Goal: Navigation & Orientation: Find specific page/section

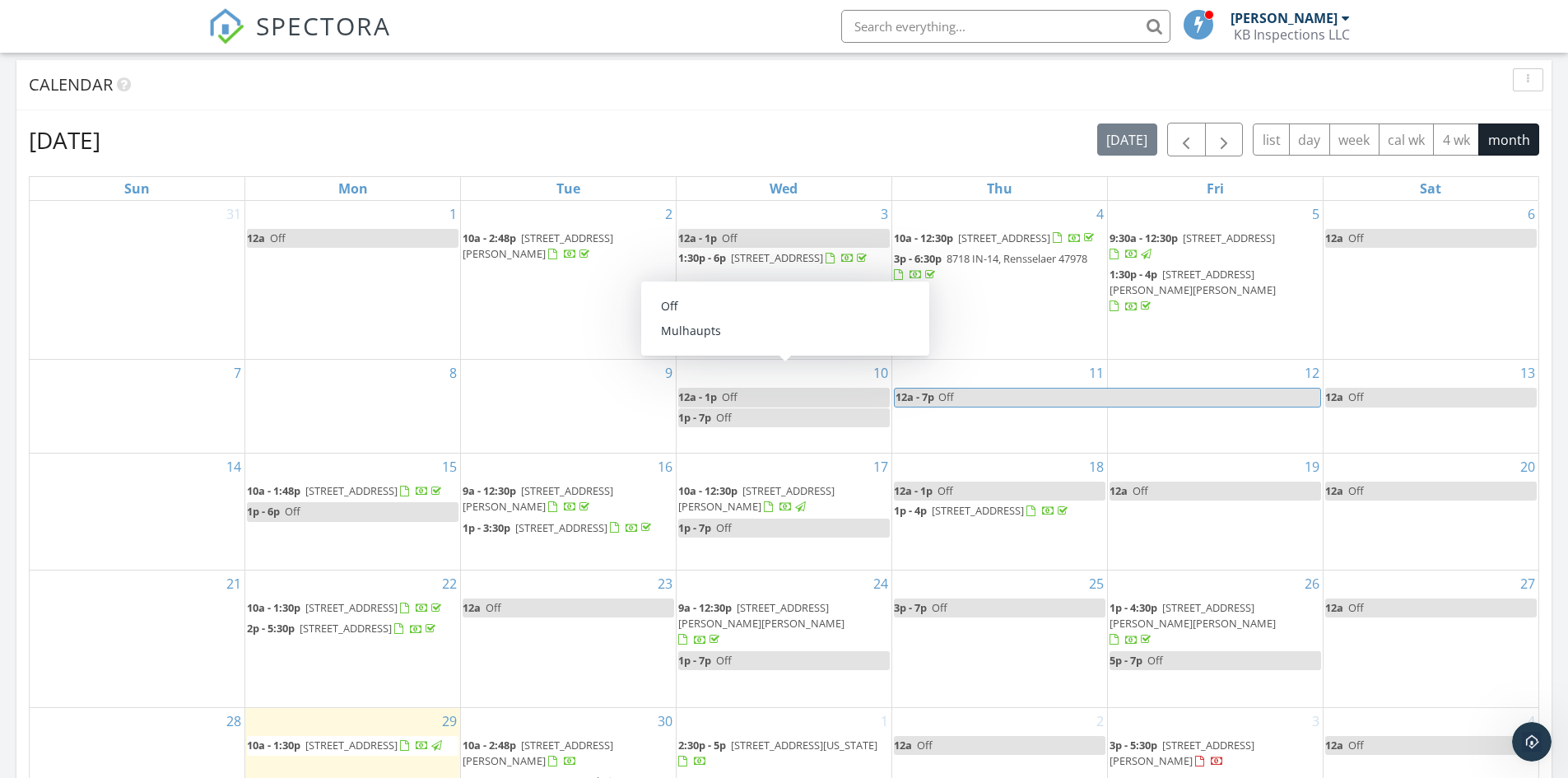
scroll to position [823, 0]
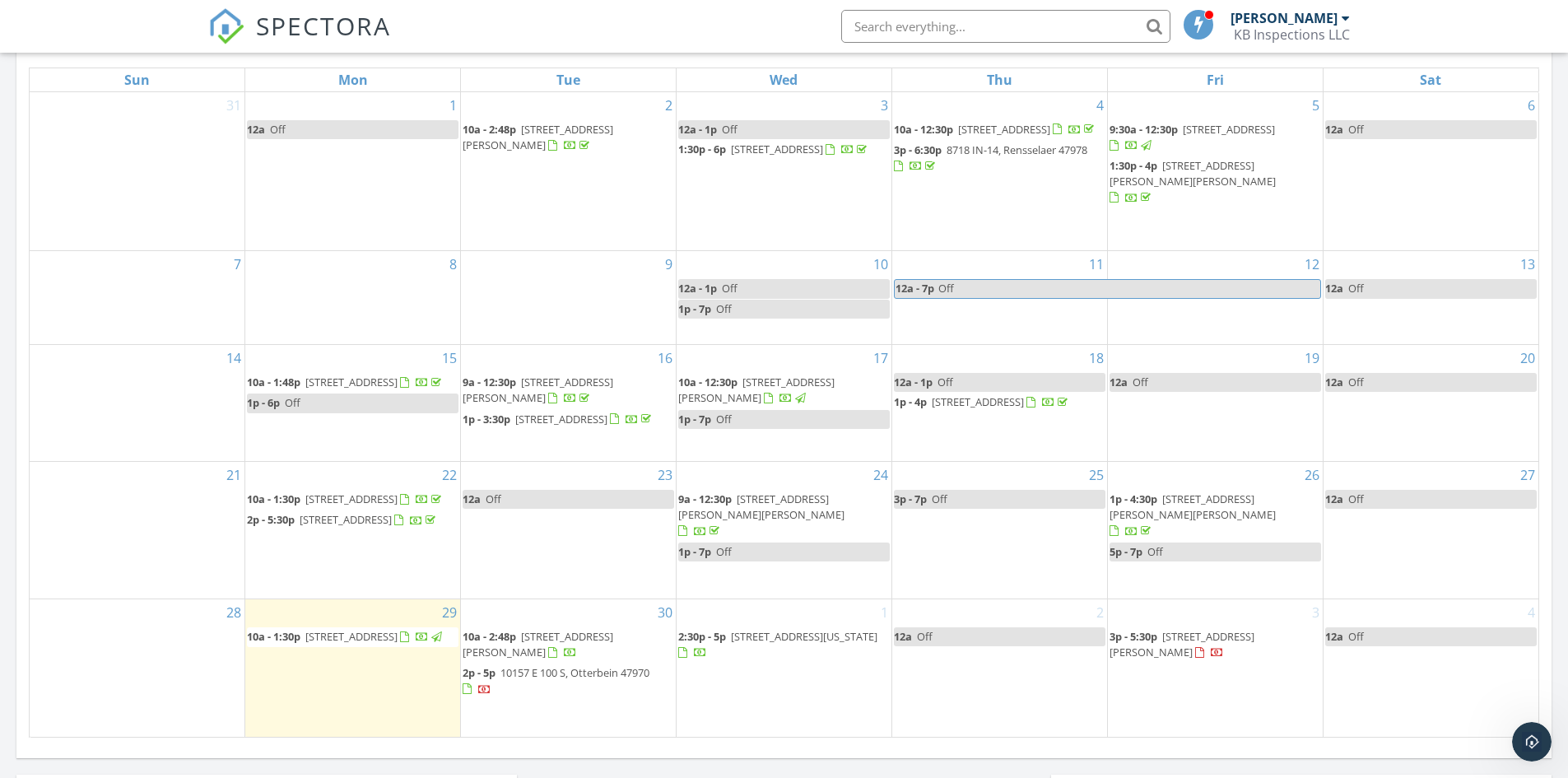
click at [551, 635] on span "3613 Andrew Ct, Kentland 47951" at bounding box center [537, 643] width 150 height 30
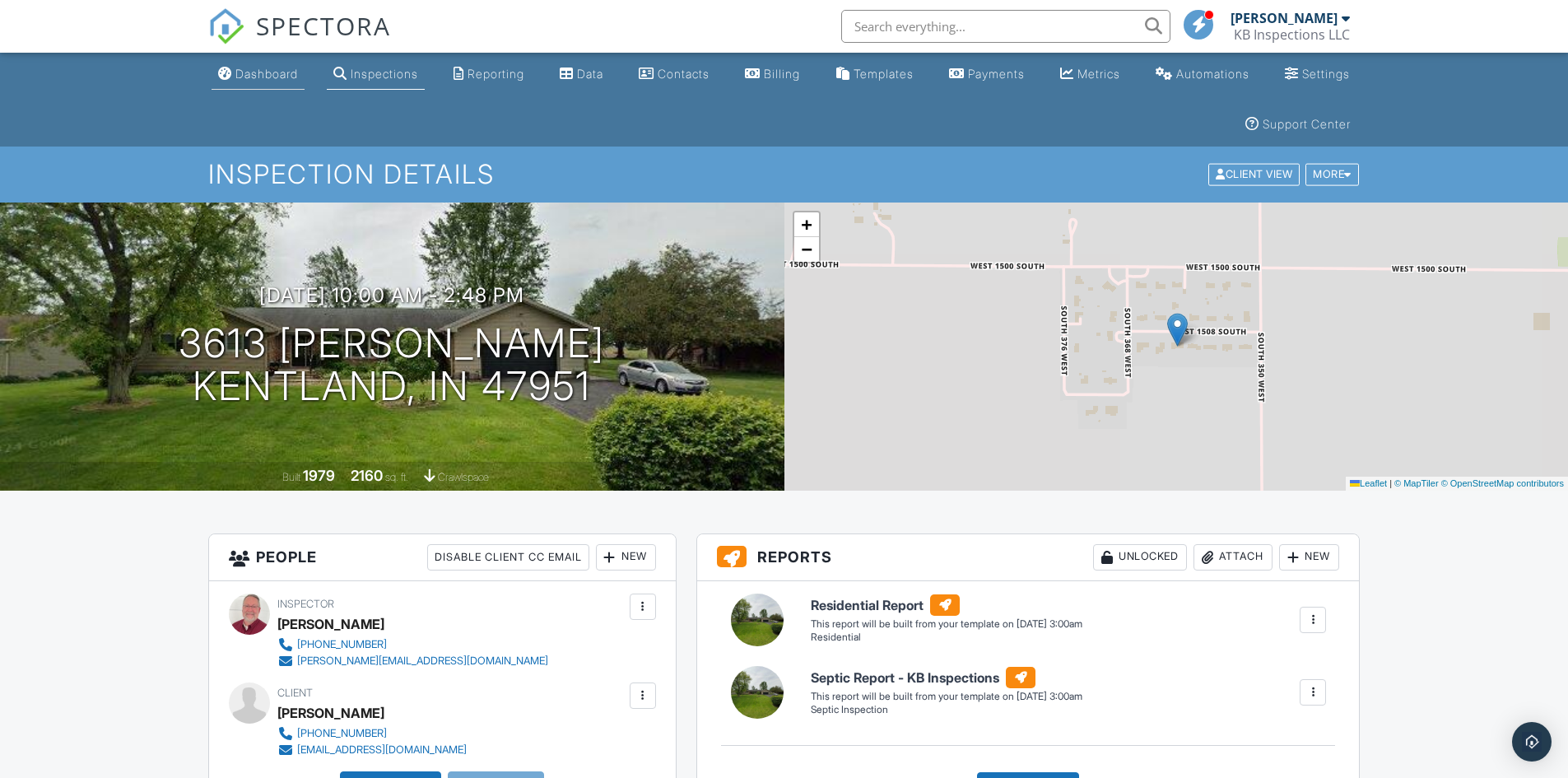
click at [237, 66] on link "Dashboard" at bounding box center [258, 74] width 93 height 30
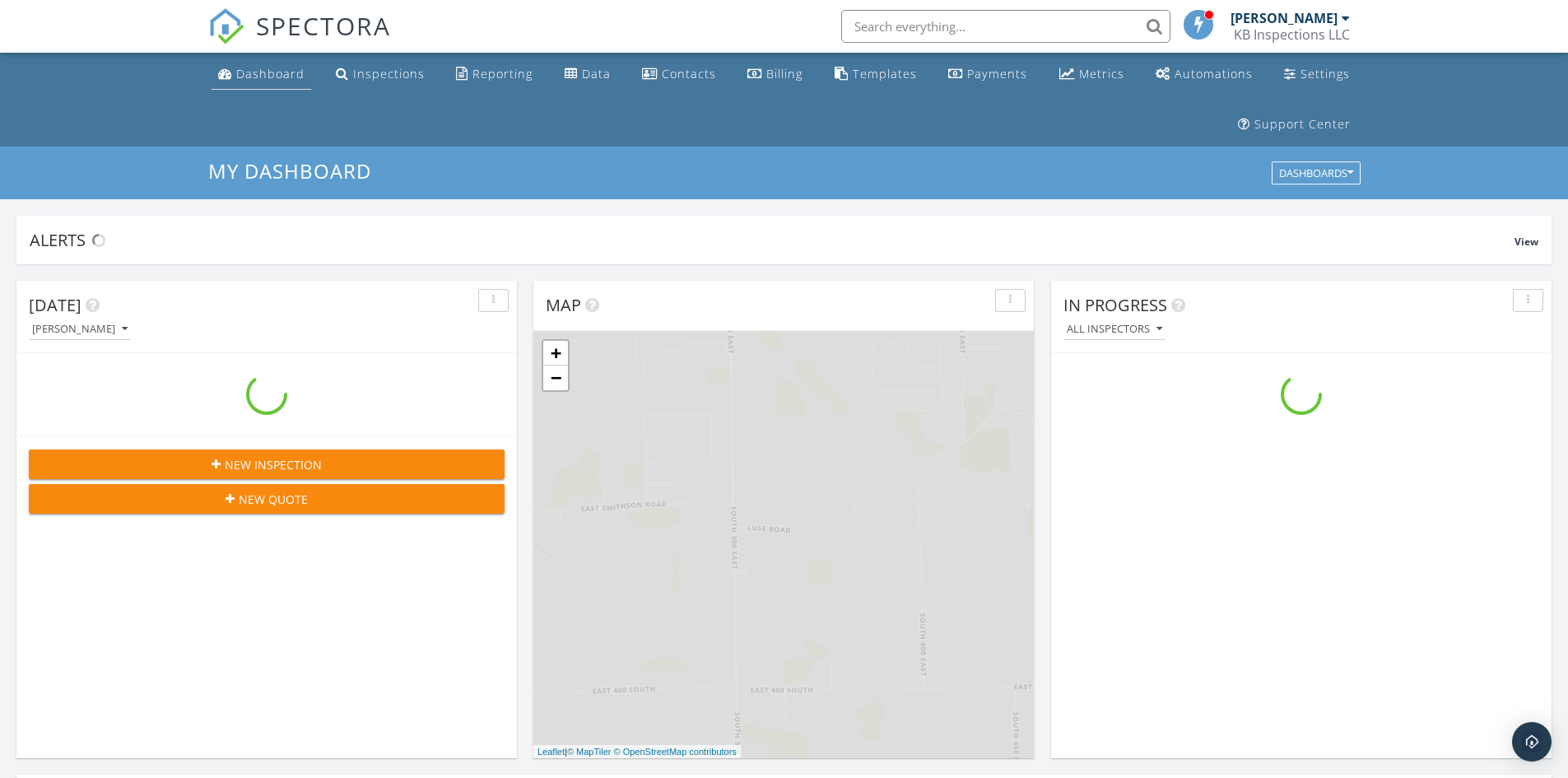
scroll to position [1523, 1593]
